Goal: Task Accomplishment & Management: Contribute content

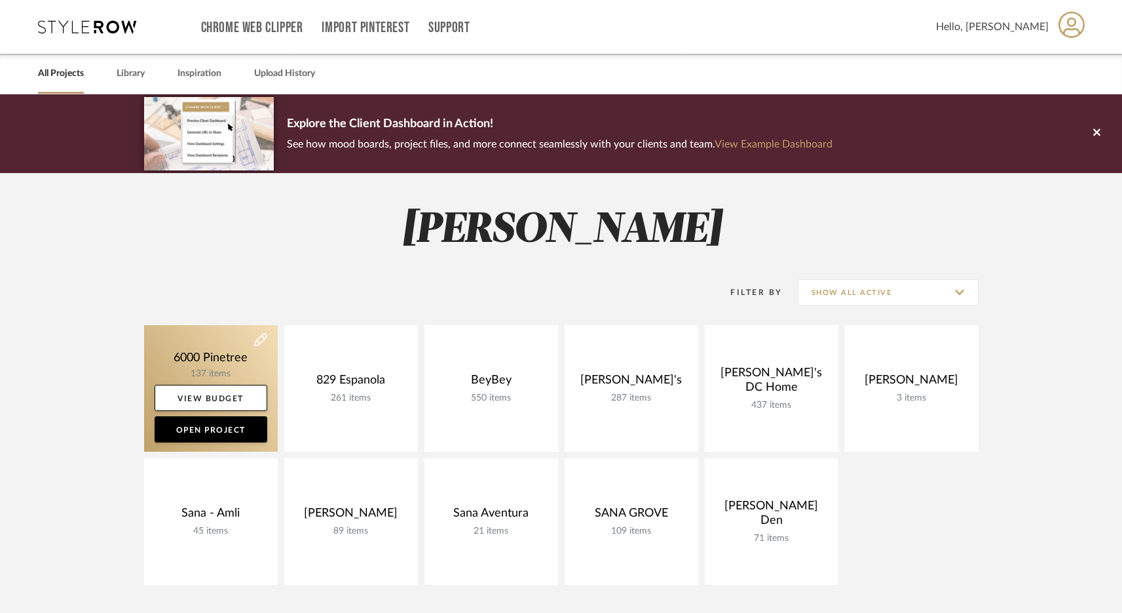
click at [212, 368] on link at bounding box center [211, 388] width 134 height 126
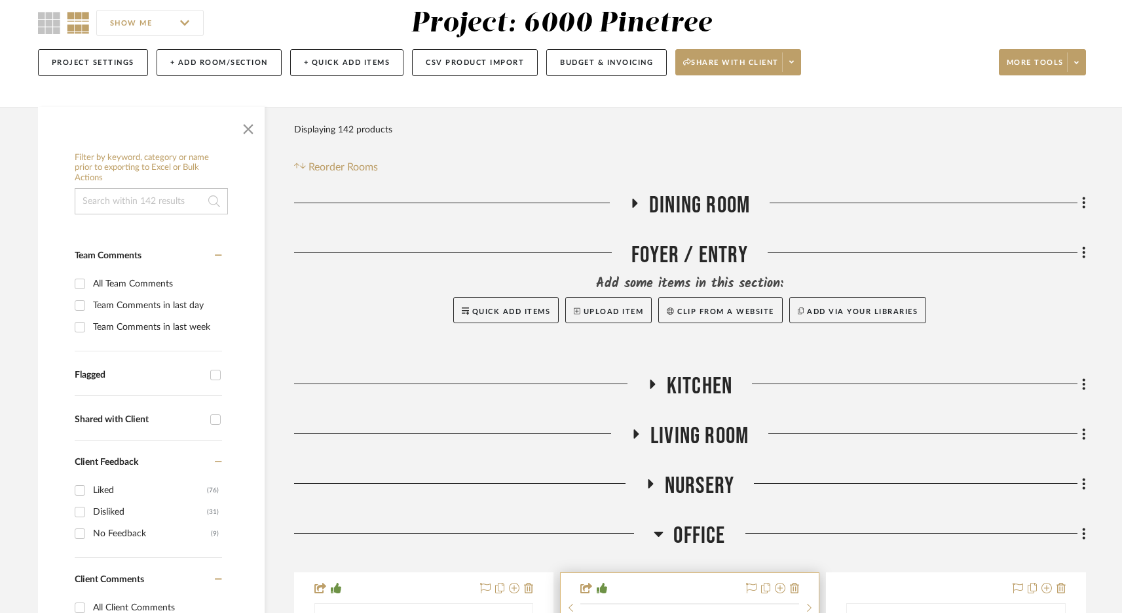
scroll to position [421, 0]
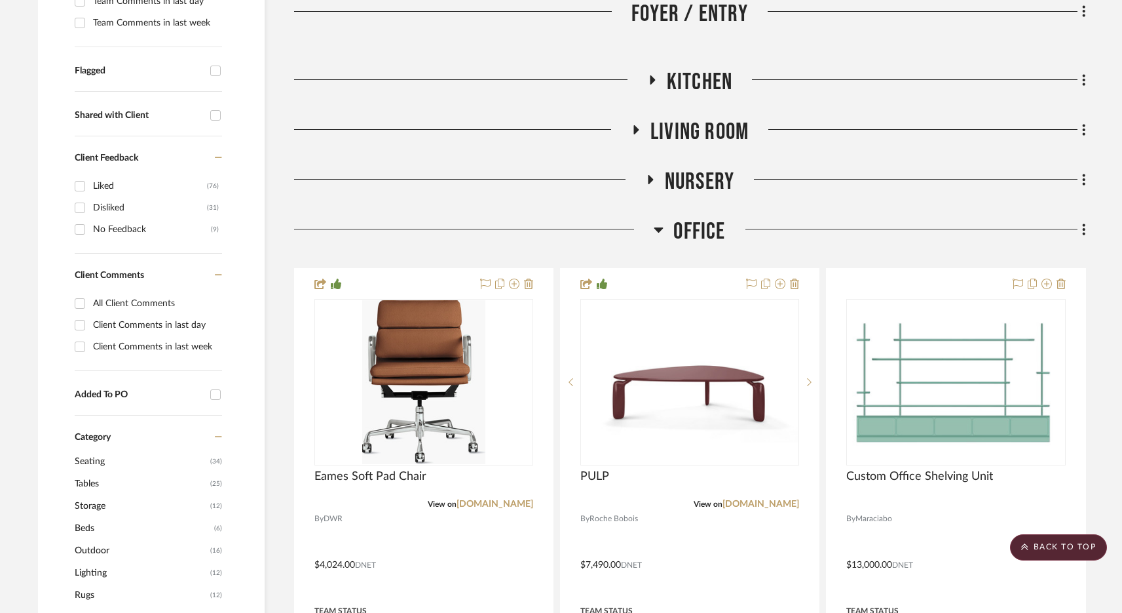
click at [682, 231] on span "Office" at bounding box center [699, 232] width 52 height 28
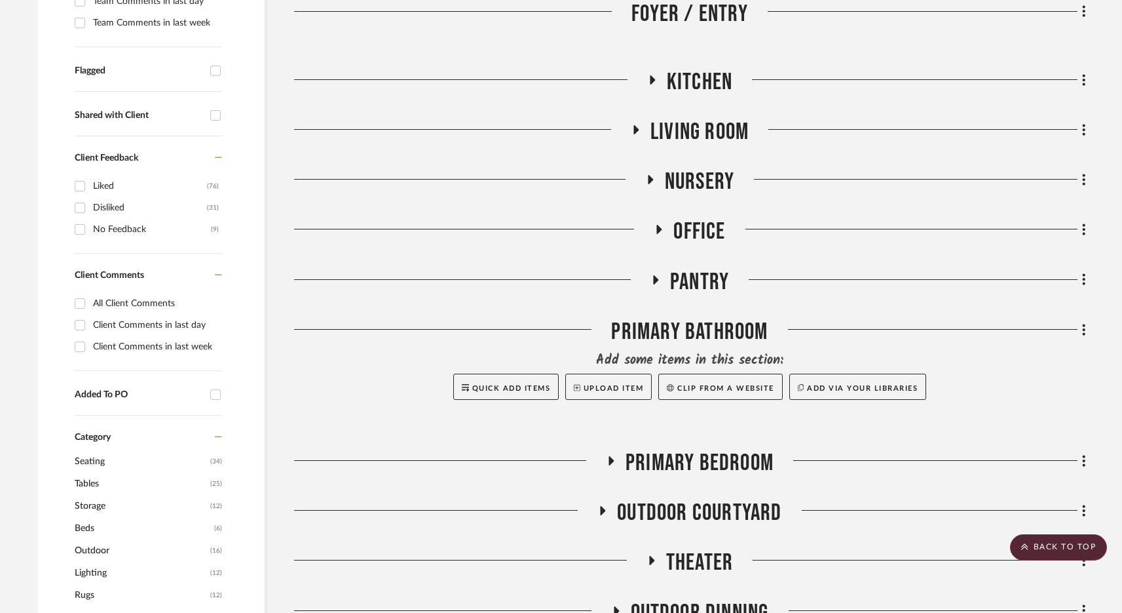
click at [682, 122] on span "Living Room" at bounding box center [700, 132] width 98 height 28
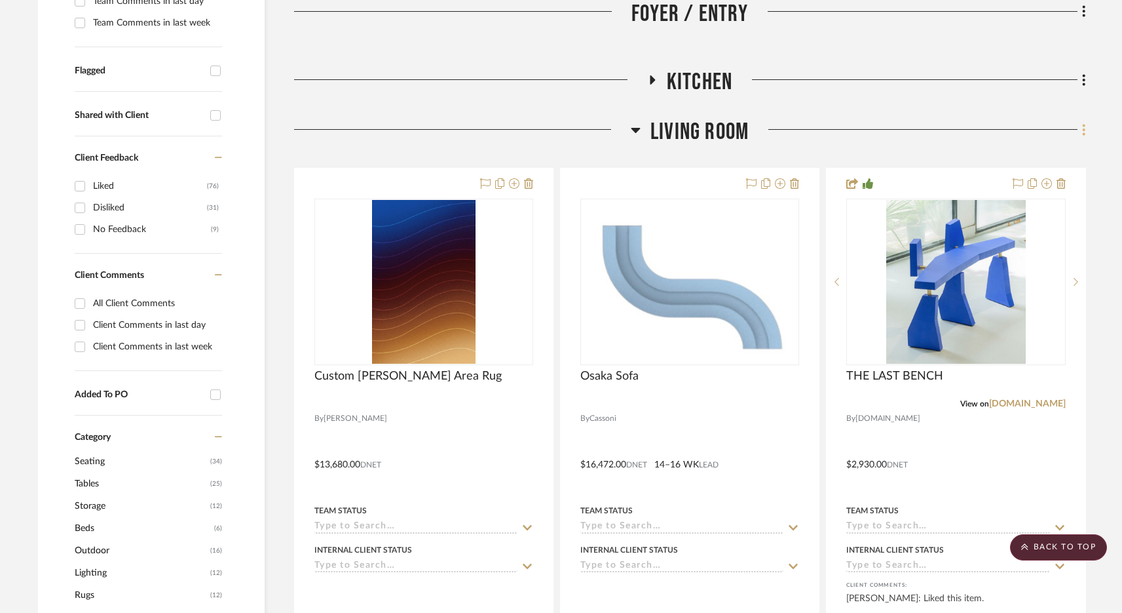
click at [1080, 128] on fa-icon at bounding box center [1082, 131] width 9 height 22
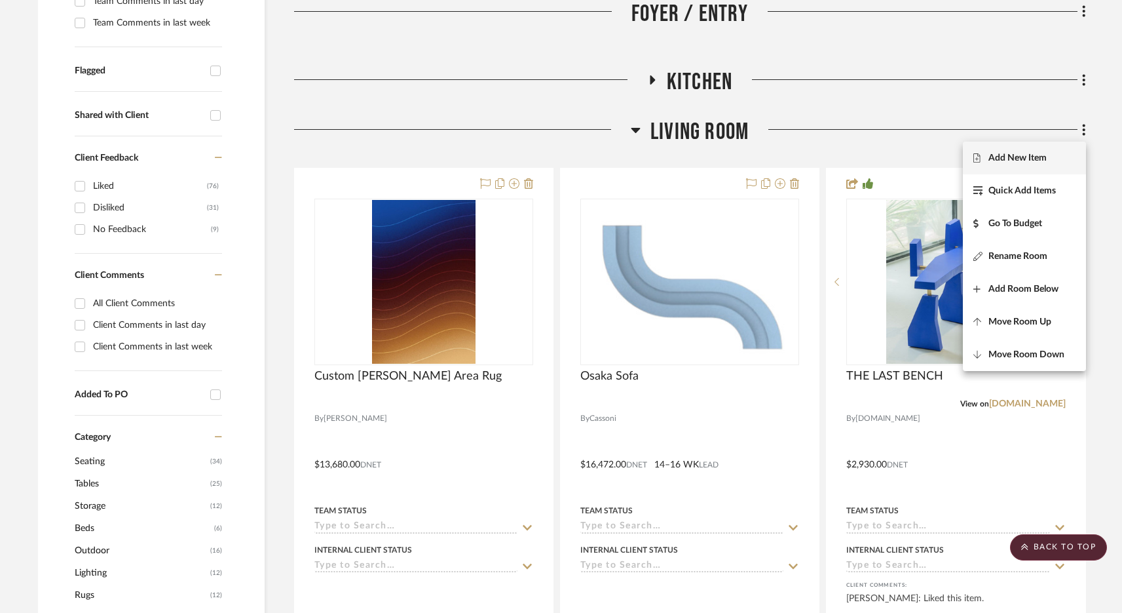
click at [1043, 154] on span "Add New Item" at bounding box center [1018, 157] width 58 height 11
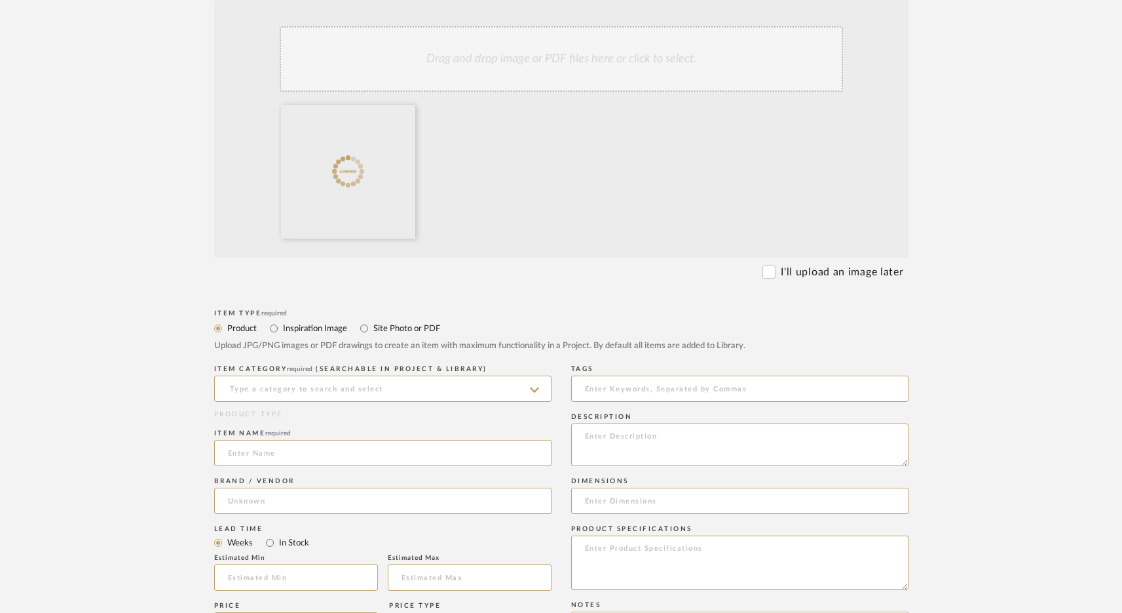
scroll to position [402, 0]
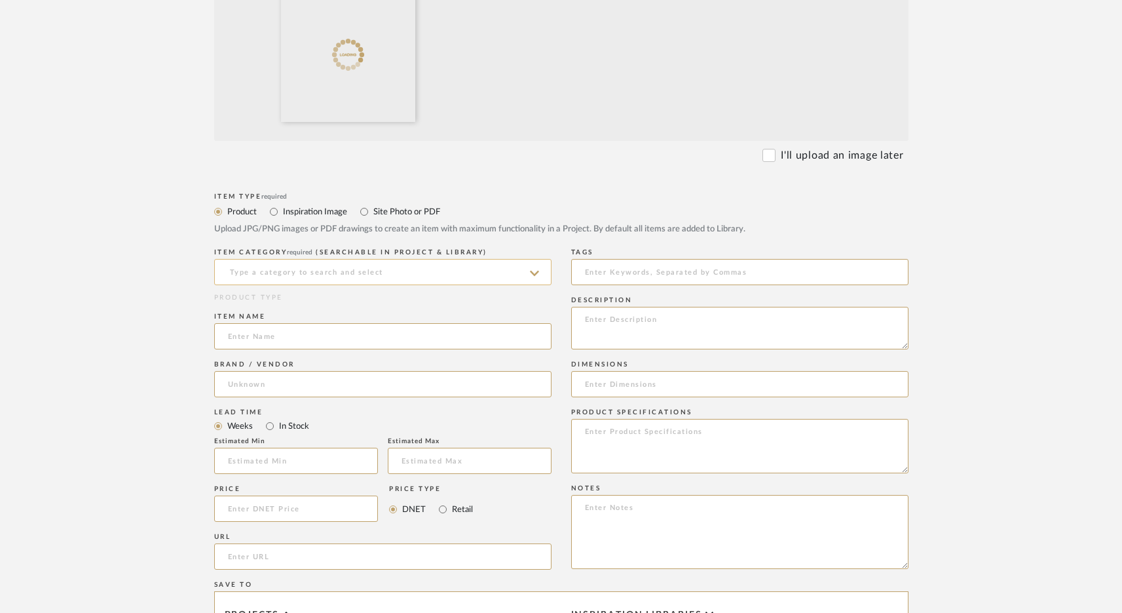
click at [337, 271] on input at bounding box center [382, 272] width 337 height 26
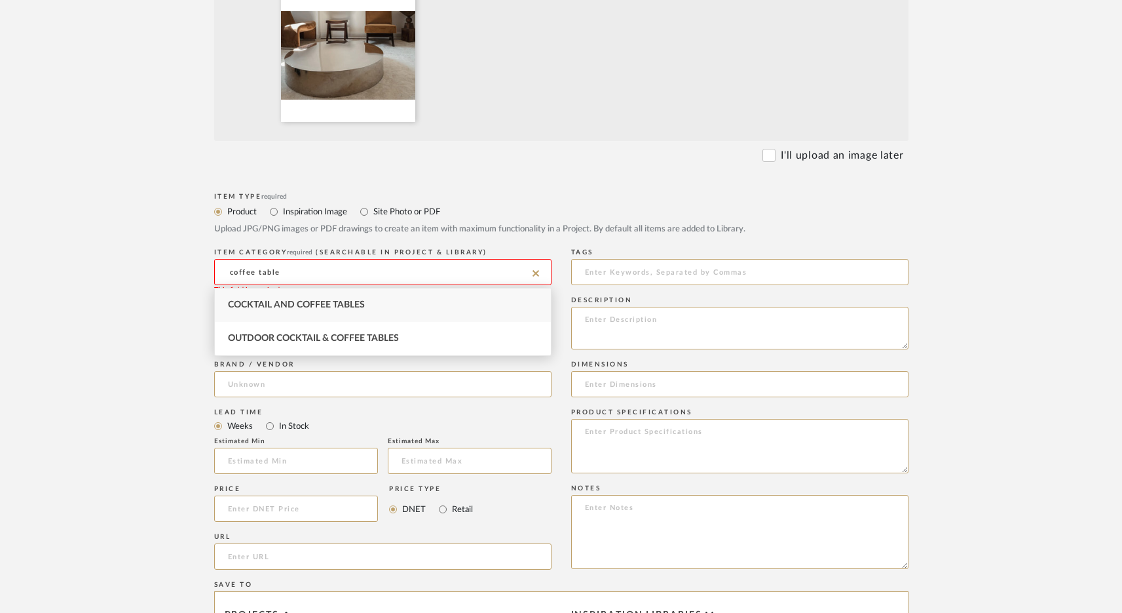
click at [309, 297] on div "Cocktail and Coffee Tables" at bounding box center [383, 304] width 336 height 33
type input "Cocktail and Coffee Tables"
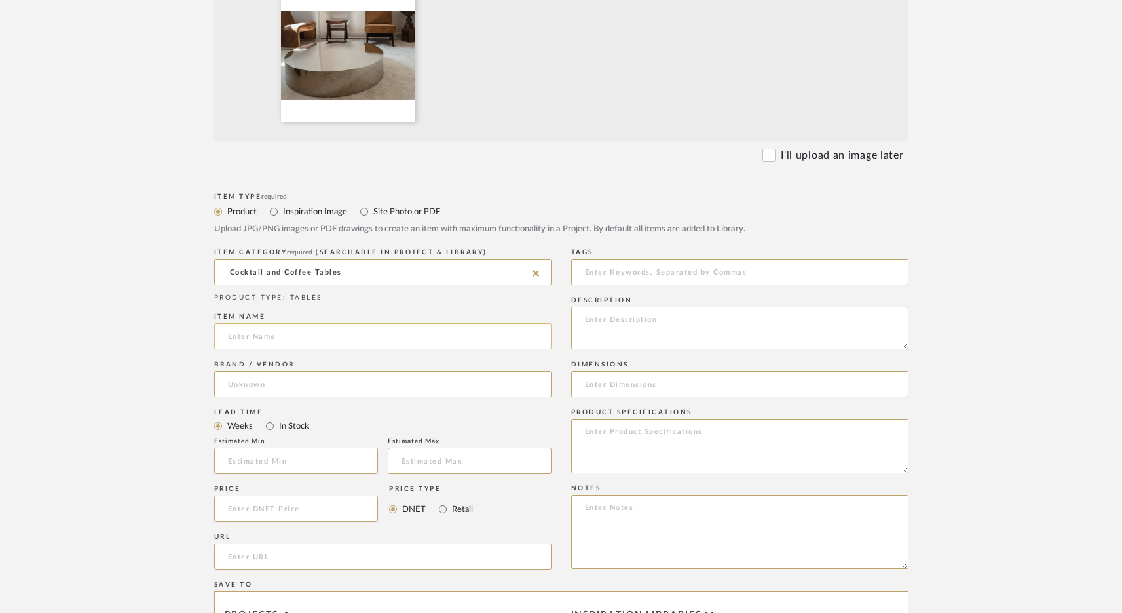
click at [275, 343] on input at bounding box center [382, 336] width 337 height 26
paste input "Stainless Steel Coffee Table"
type input "Stainless Steel Coffee Table"
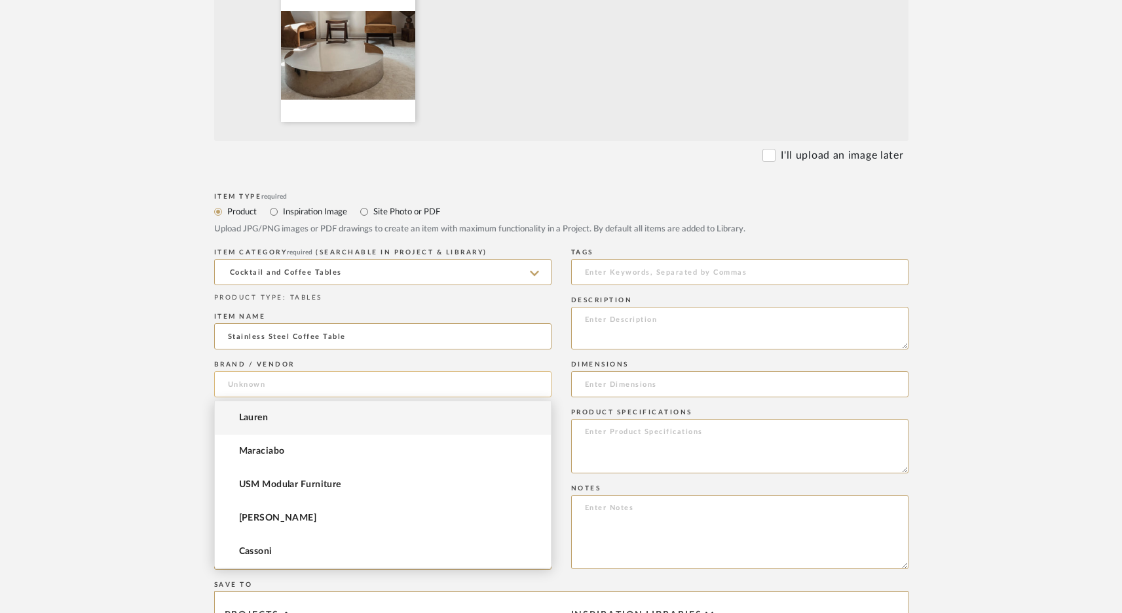
click at [254, 383] on input at bounding box center [382, 384] width 337 height 26
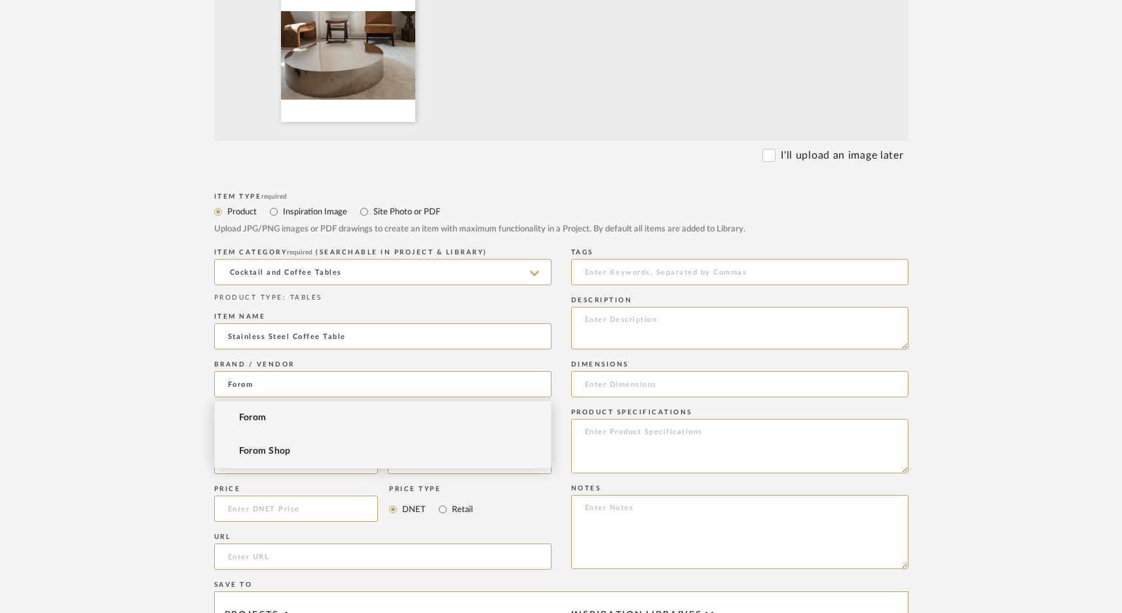
click at [275, 442] on mat-option "Forom Shop" at bounding box center [383, 450] width 336 height 33
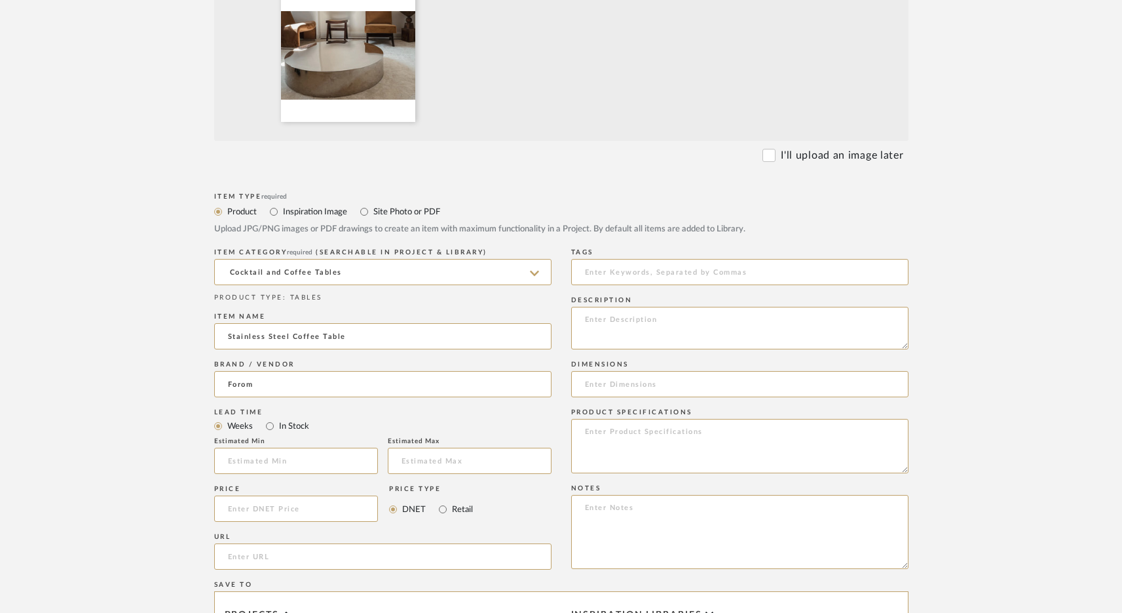
type input "Forom Shop"
click at [252, 510] on input at bounding box center [296, 508] width 164 height 26
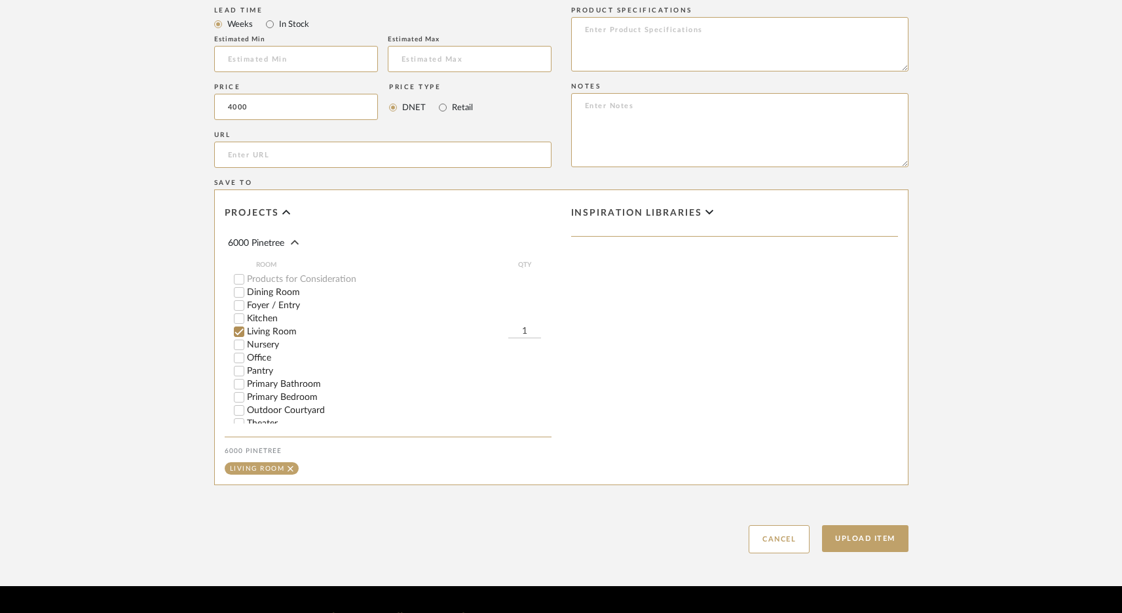
scroll to position [837, 0]
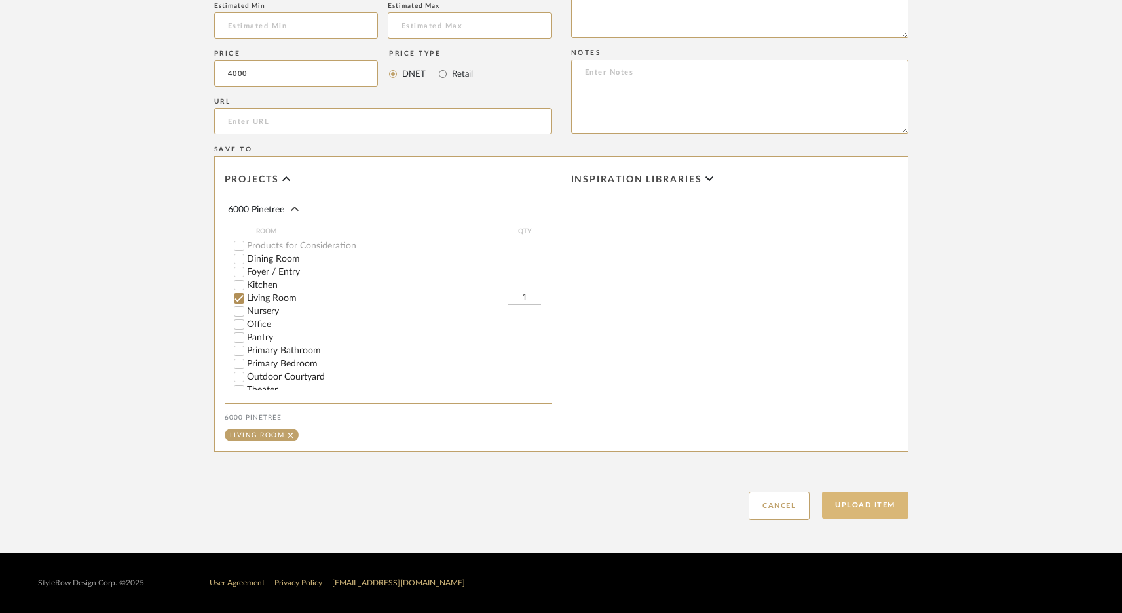
type input "$4,000.00"
click at [848, 499] on button "Upload Item" at bounding box center [865, 504] width 86 height 27
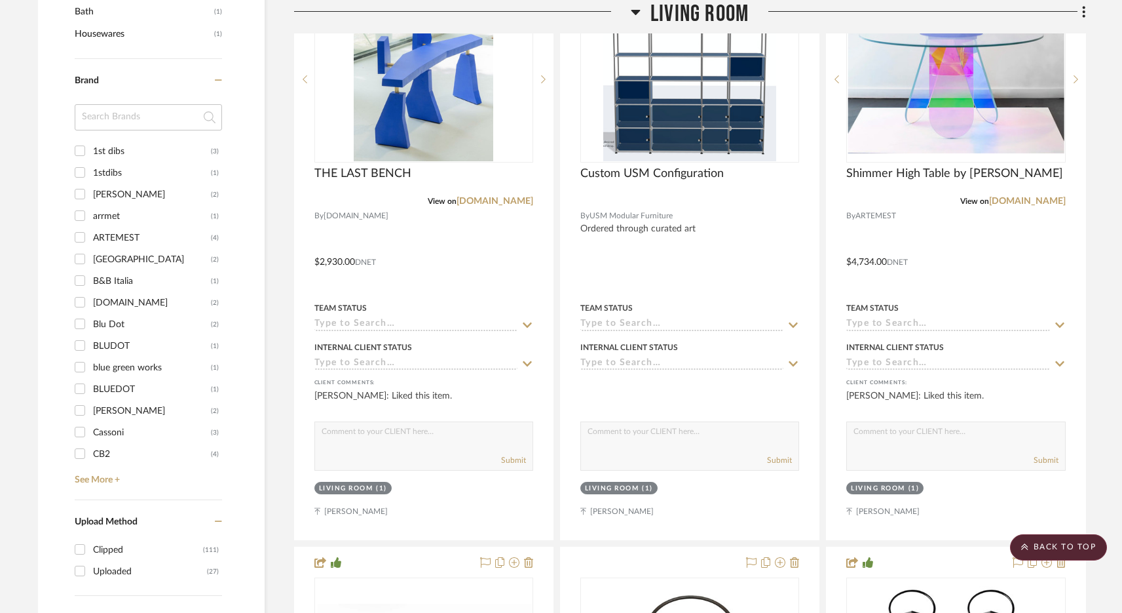
scroll to position [1205, 0]
